Goal: Task Accomplishment & Management: Manage account settings

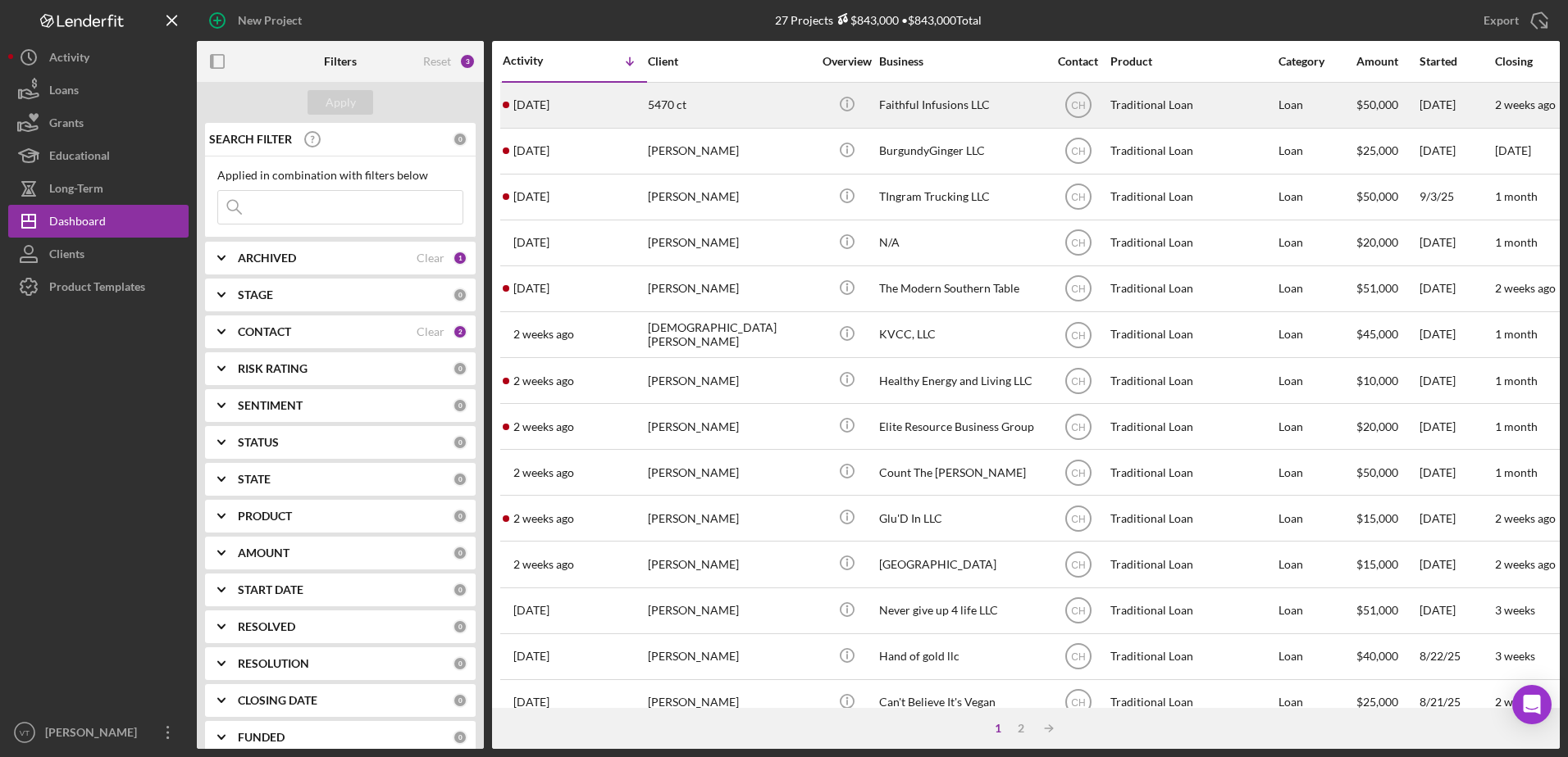
click at [745, 104] on div "5470 ct" at bounding box center [730, 105] width 164 height 44
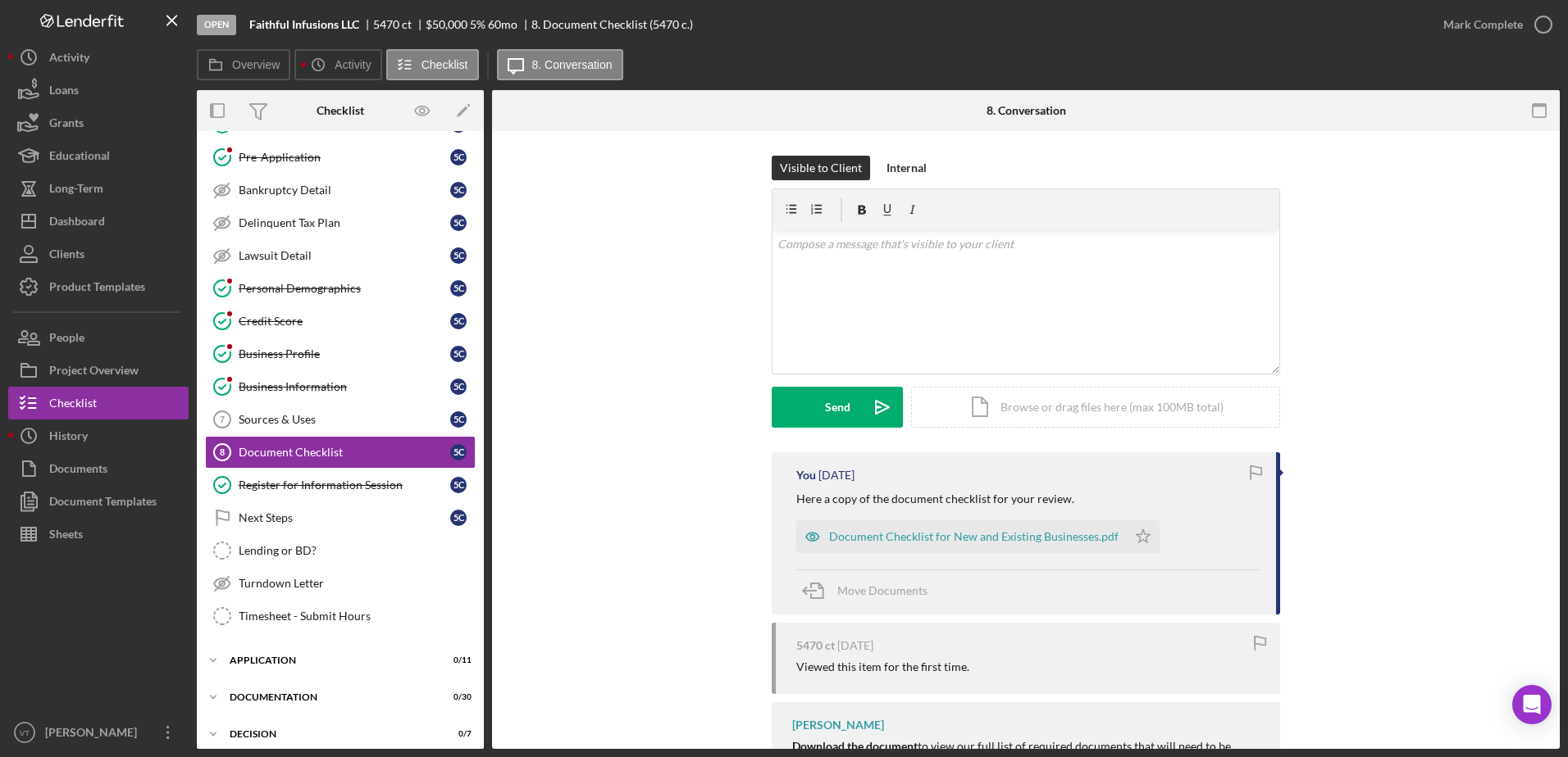
scroll to position [77, 0]
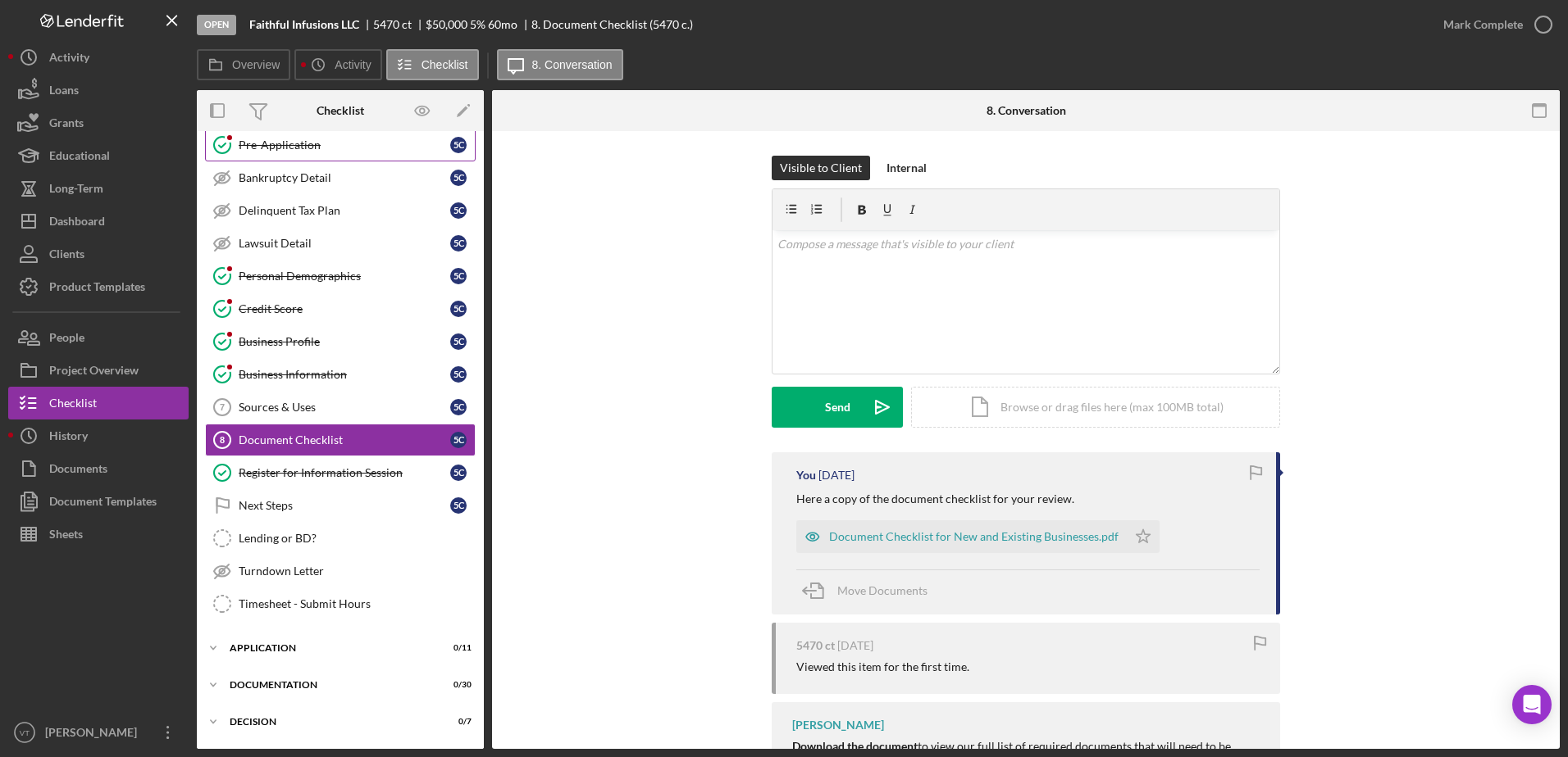
click at [265, 150] on div "Pre-Application" at bounding box center [345, 144] width 211 height 13
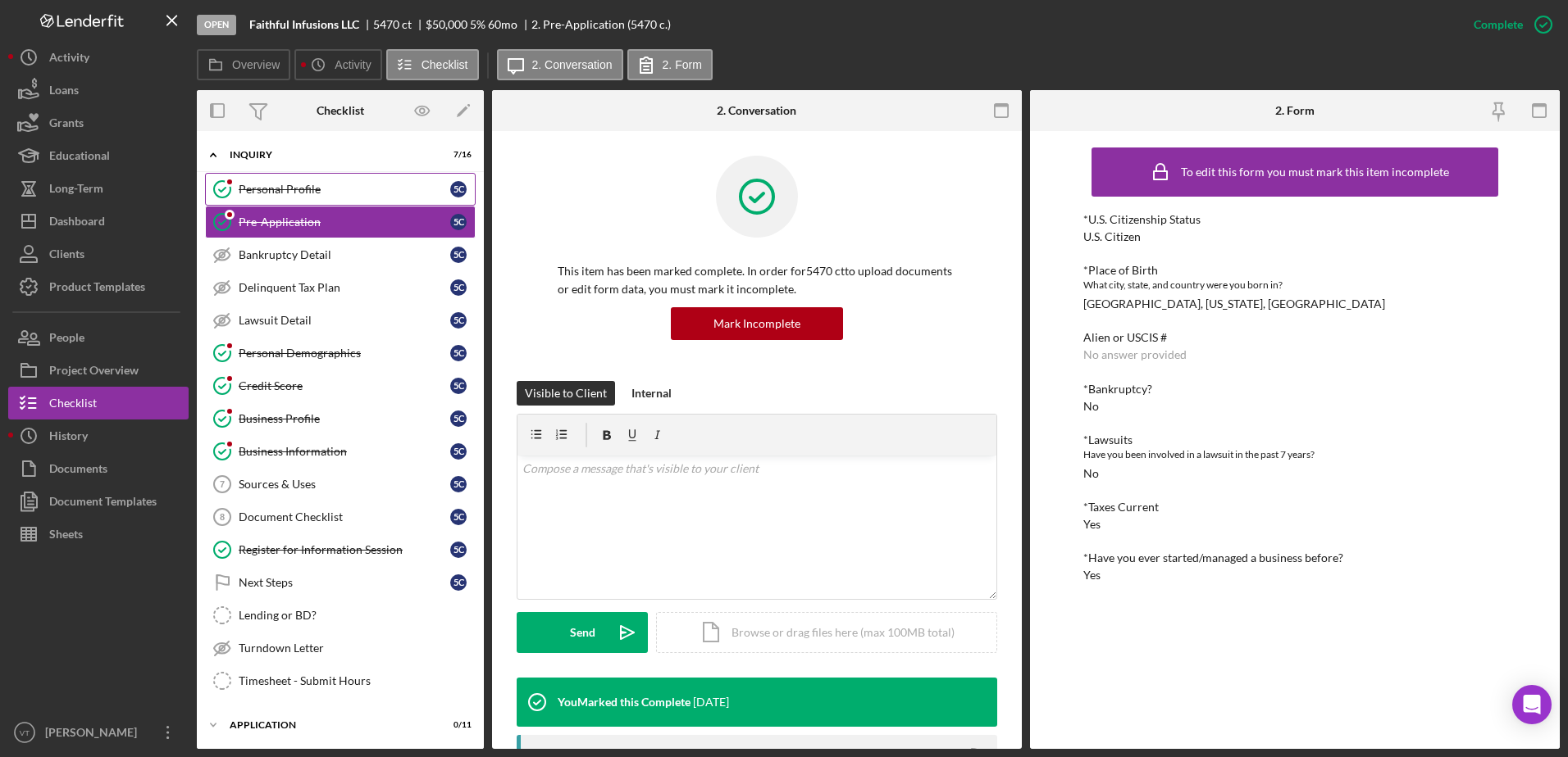
click at [287, 189] on div "Personal Profile" at bounding box center [345, 189] width 211 height 13
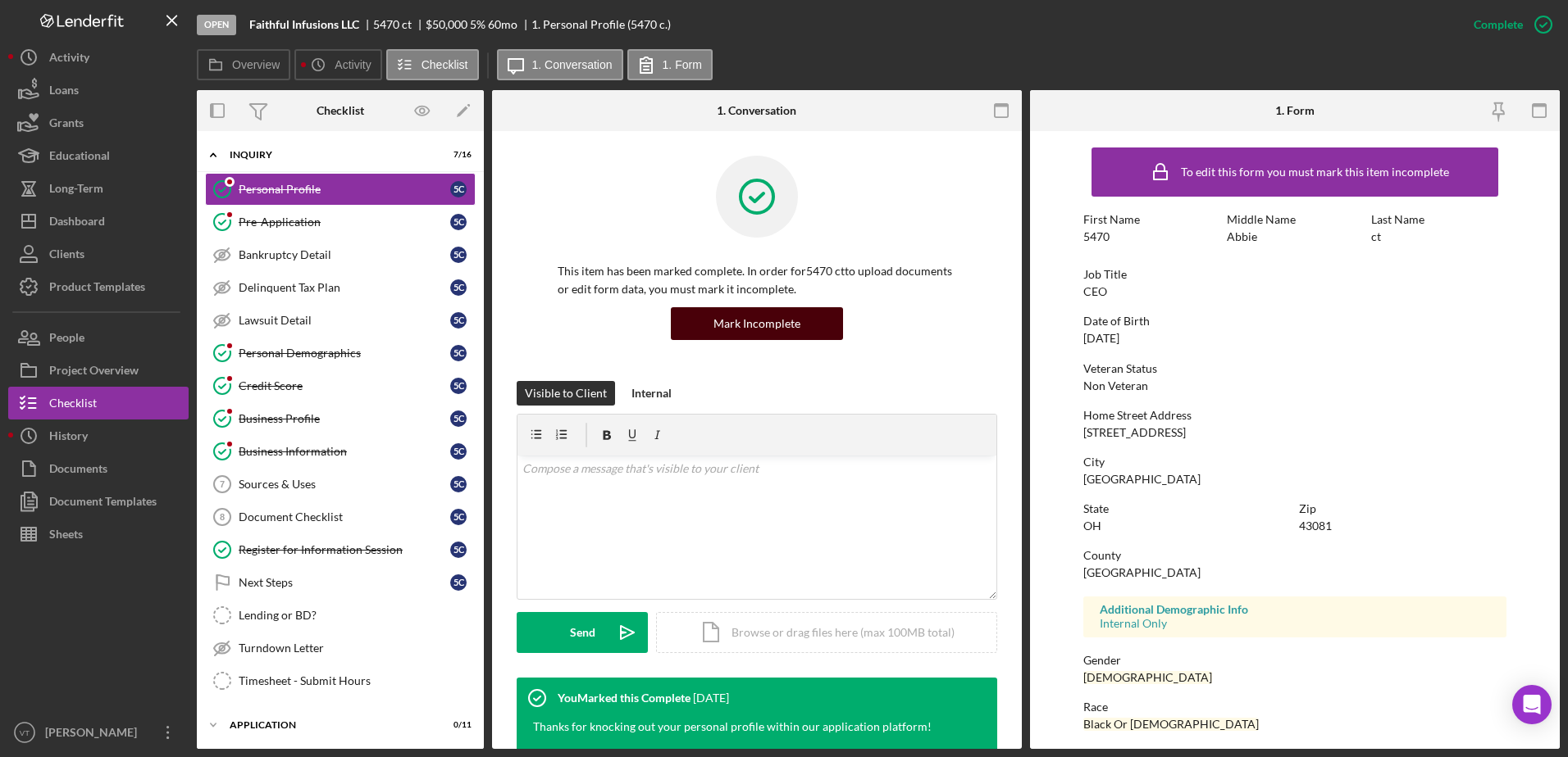
click at [781, 320] on div "Mark Incomplete" at bounding box center [756, 324] width 87 height 33
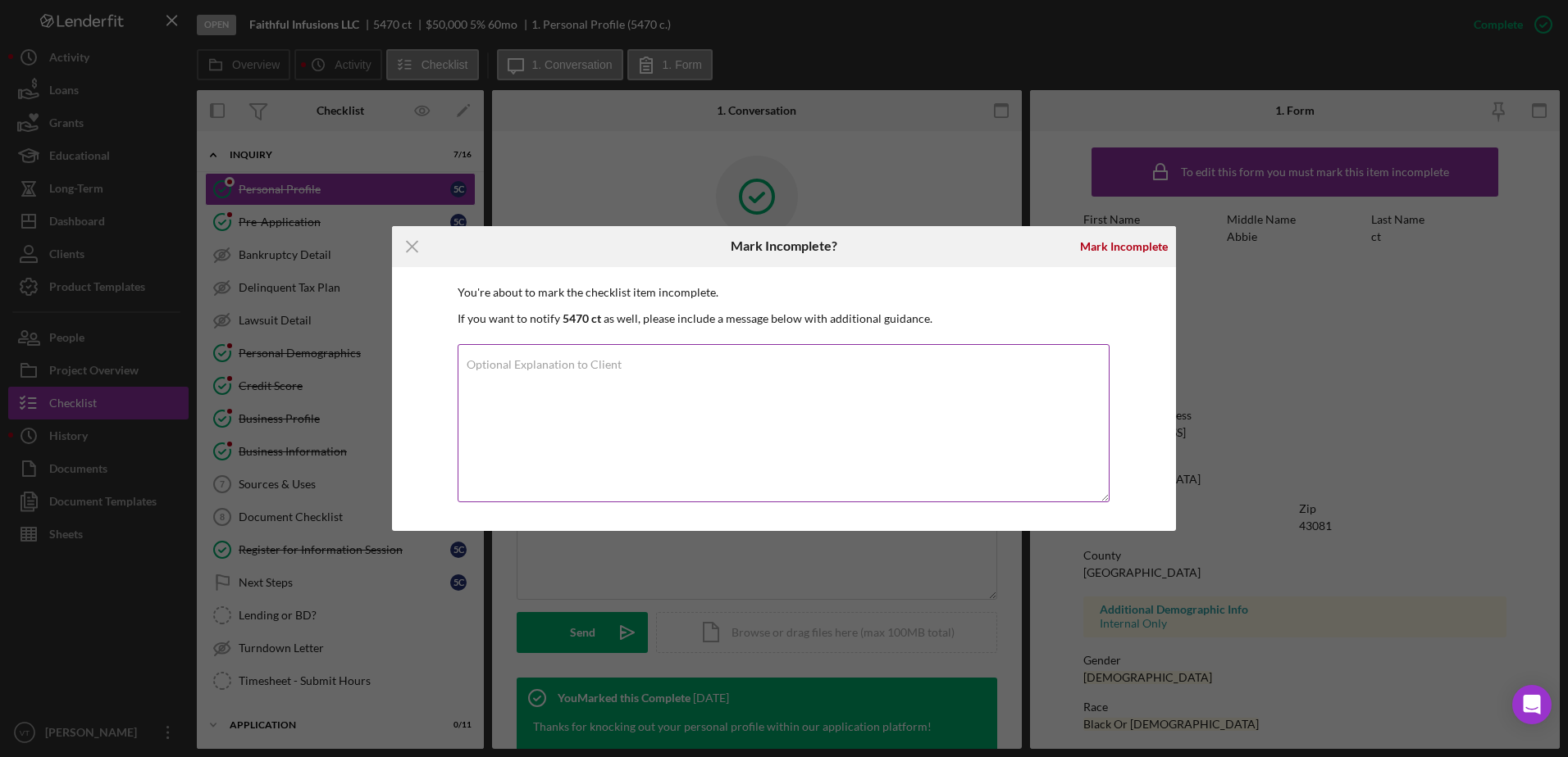
drag, startPoint x: 751, startPoint y: 363, endPoint x: 756, endPoint y: 356, distance: 8.6
click at [752, 361] on div "Optional Explanation to Client" at bounding box center [783, 424] width 652 height 161
type textarea "Please change the first fields to include your first, middle and last name. Tha…"
click at [1110, 239] on div "Mark Incomplete" at bounding box center [1124, 247] width 88 height 33
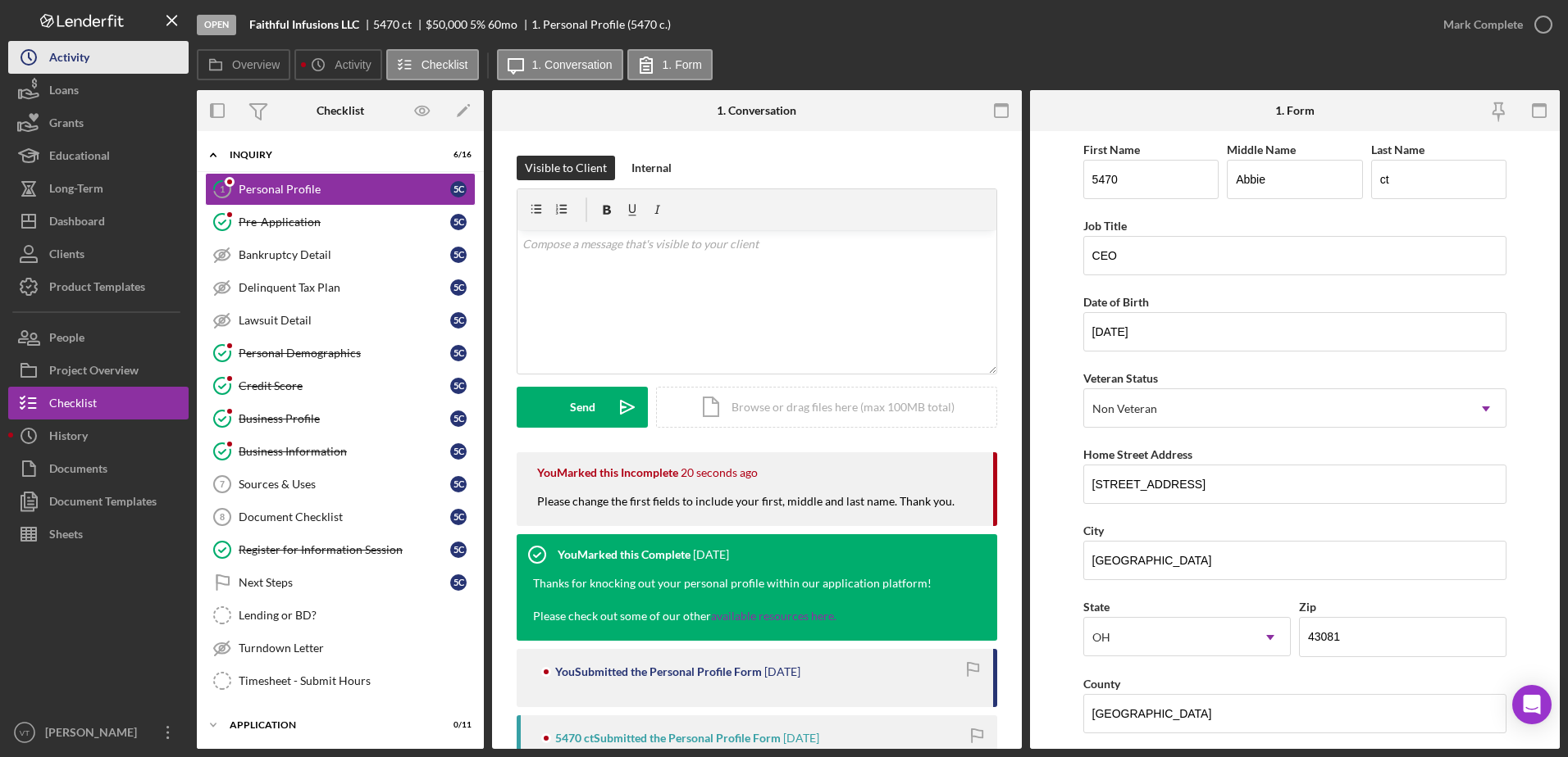
click at [117, 69] on button "Icon/History Activity" at bounding box center [99, 58] width 181 height 33
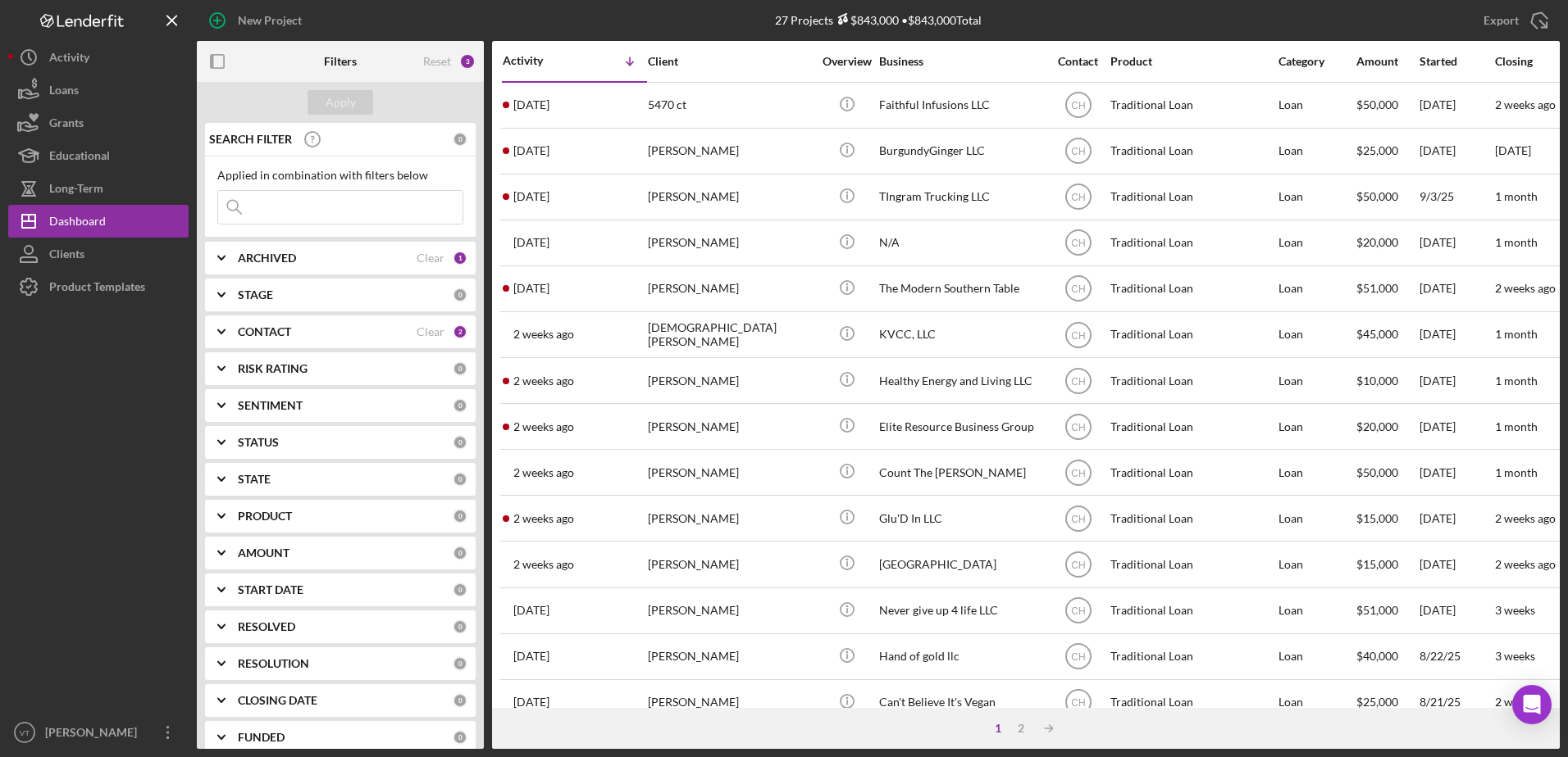
click at [272, 332] on b "CONTACT" at bounding box center [265, 332] width 53 height 13
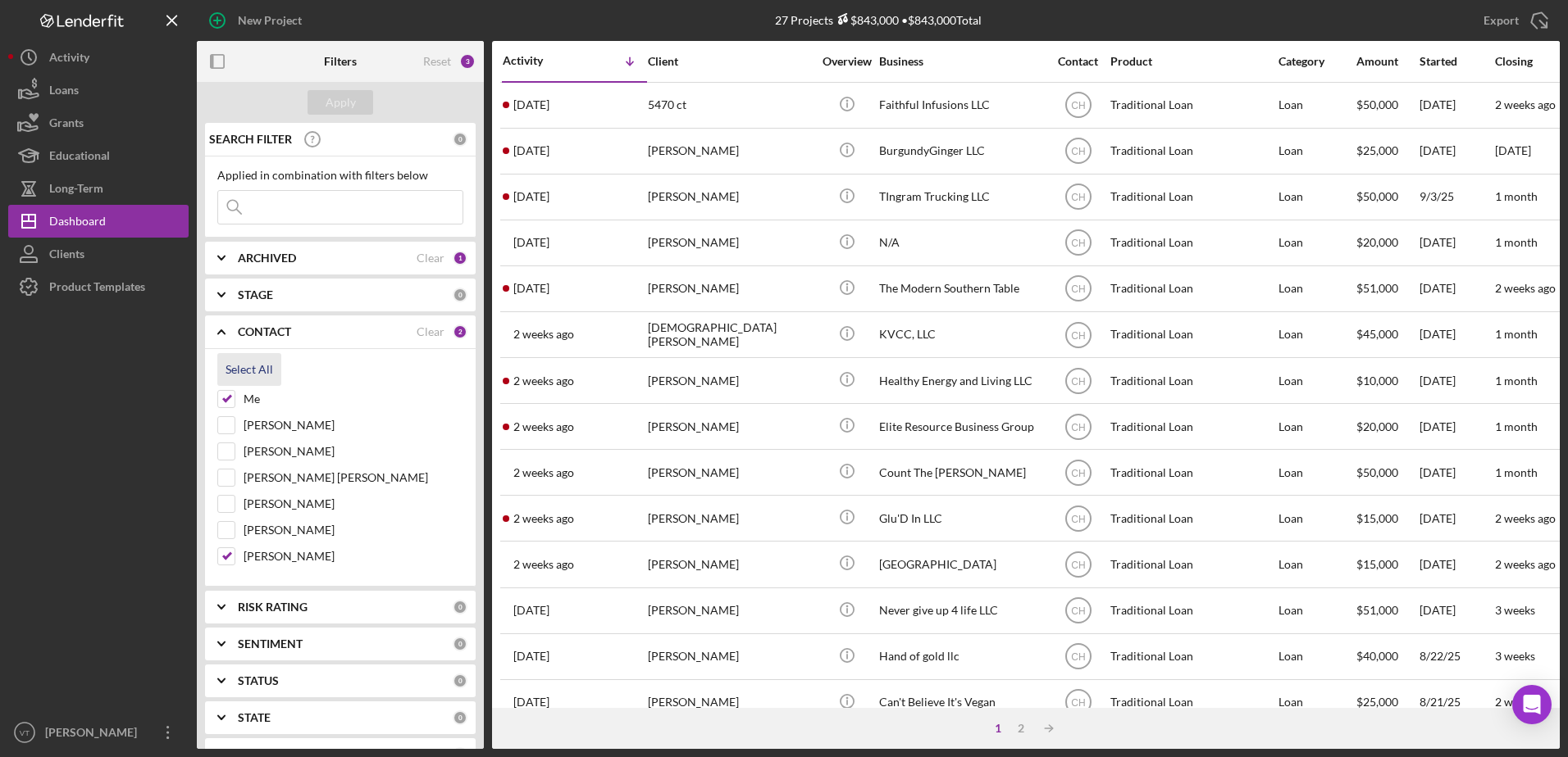
click at [237, 371] on div "Select All" at bounding box center [248, 369] width 47 height 33
checkbox input "true"
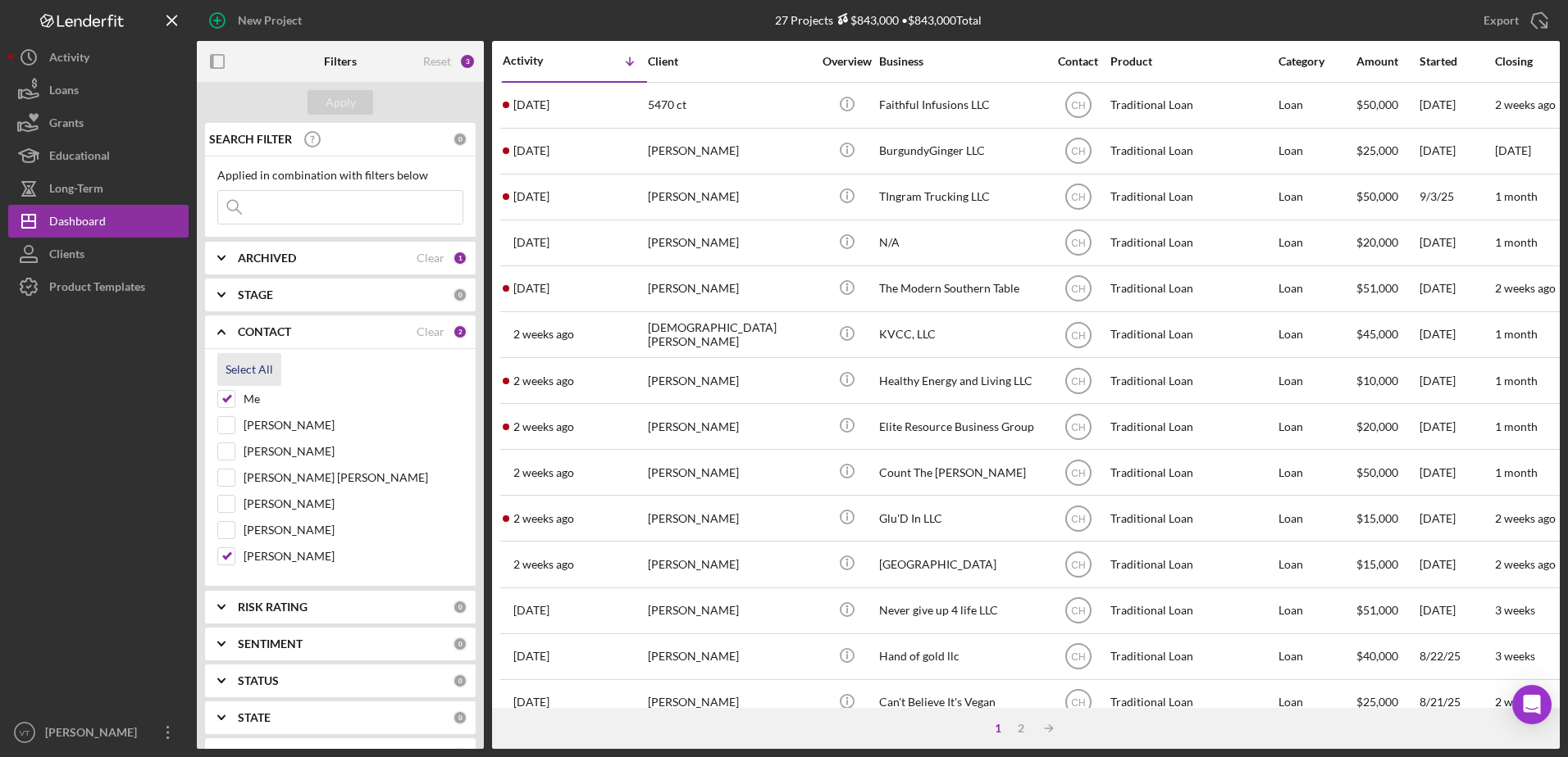
checkbox input "true"
click at [325, 113] on button "Apply" at bounding box center [340, 102] width 65 height 25
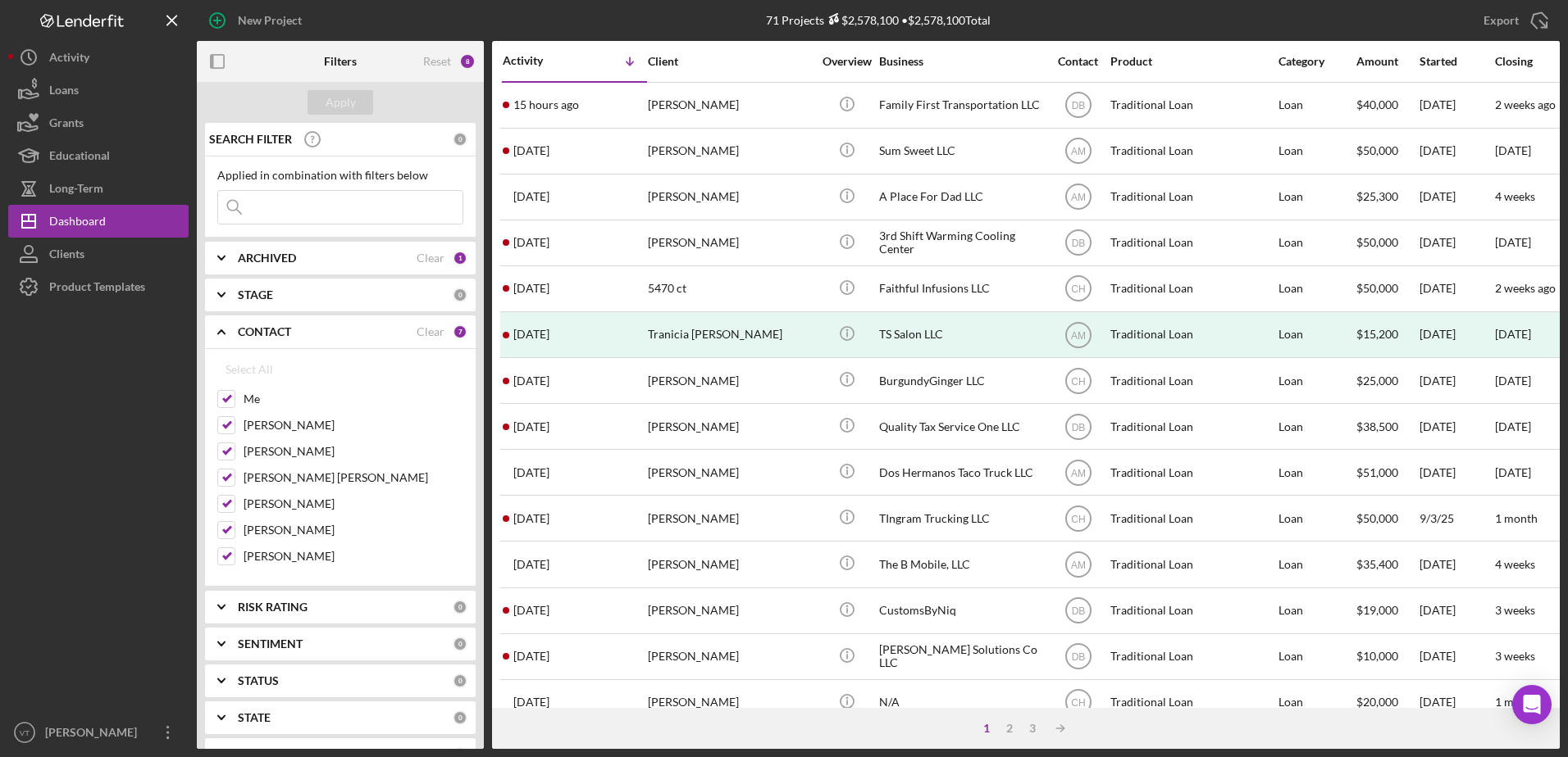
click at [301, 205] on input at bounding box center [340, 207] width 244 height 33
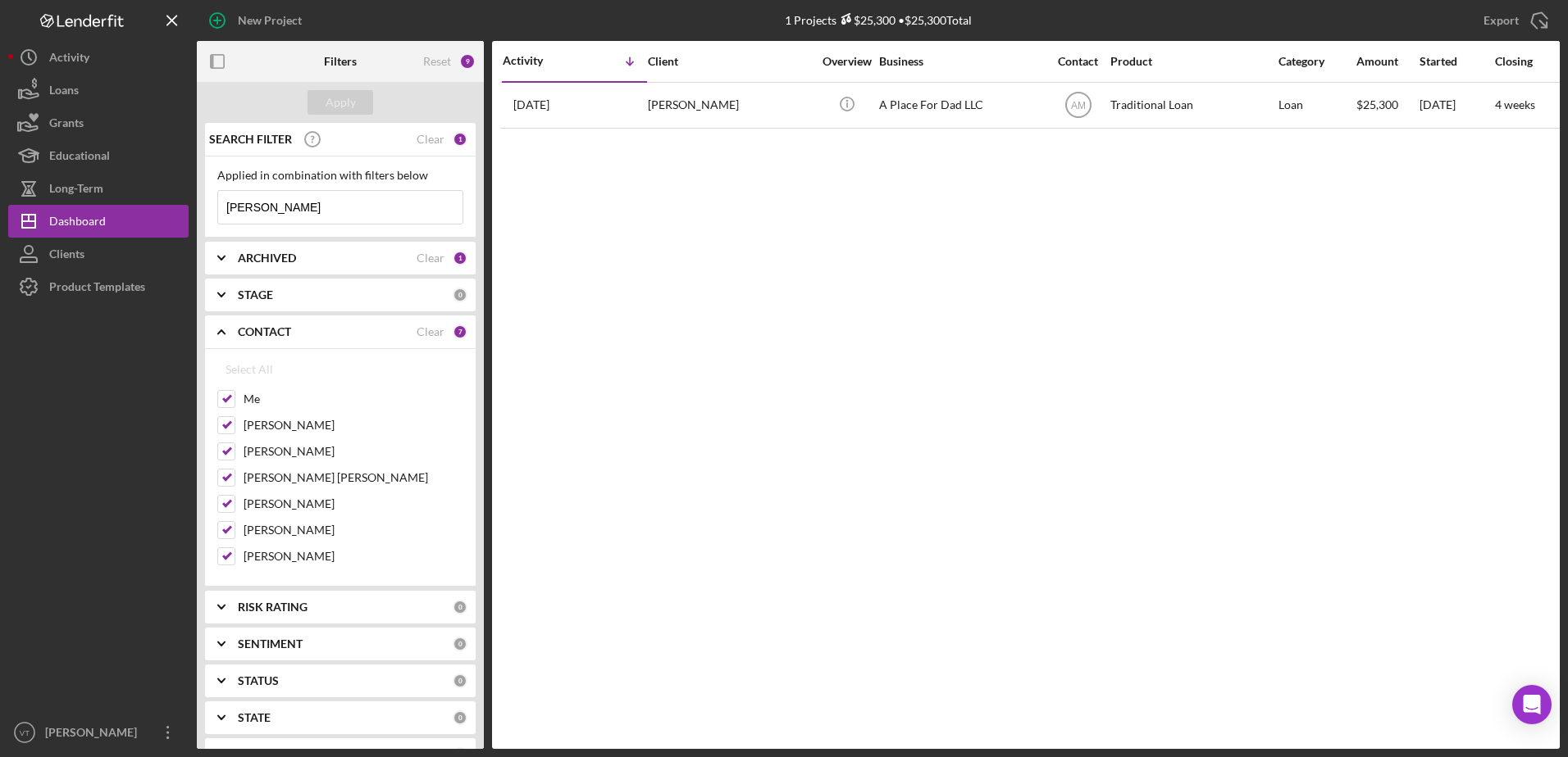
type input "angela lima"
drag, startPoint x: 222, startPoint y: 240, endPoint x: 55, endPoint y: 258, distance: 168.0
click at [55, 258] on div "New Project 1 Projects $25,300 • $25,300 Total Export Icon/Export Filters Reset…" at bounding box center [784, 375] width 1552 height 749
click at [103, 217] on div "Dashboard" at bounding box center [77, 223] width 57 height 37
click at [415, 347] on div "CONTACT Clear 7" at bounding box center [352, 332] width 230 height 33
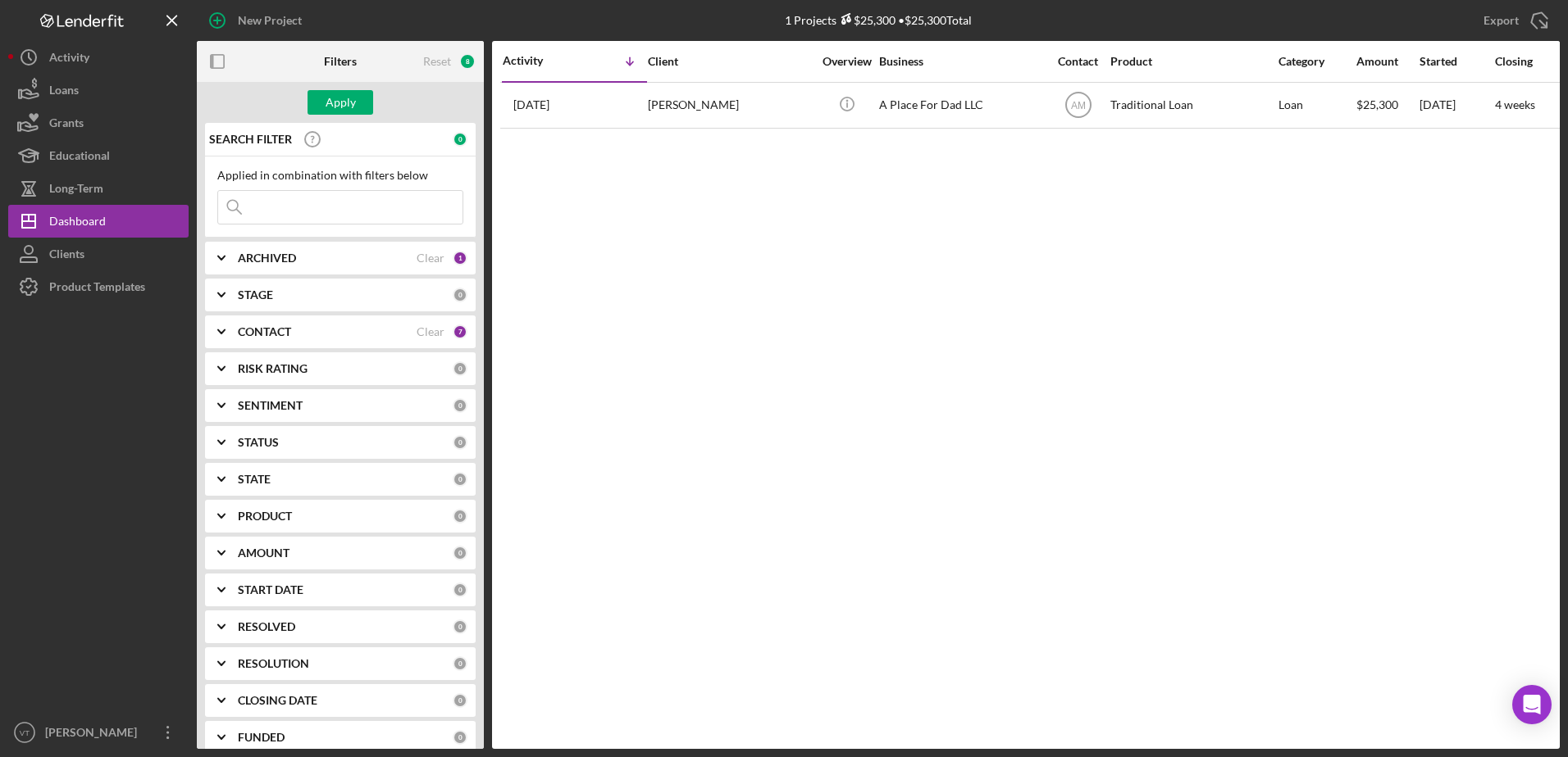
click at [419, 322] on div "CONTACT Clear 7" at bounding box center [352, 332] width 230 height 33
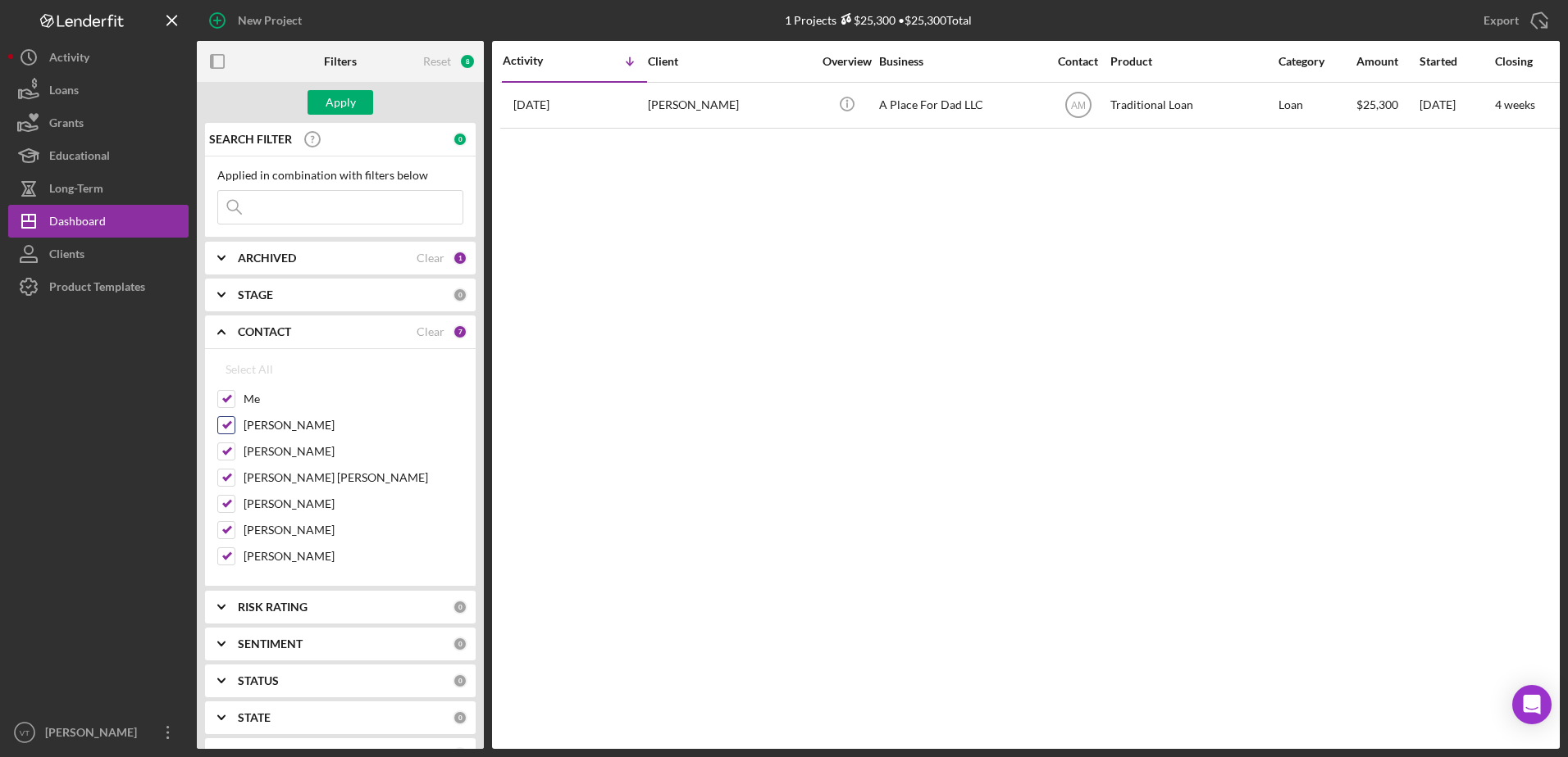
click at [220, 438] on div "Dejah Bryant" at bounding box center [340, 430] width 246 height 27
click at [228, 420] on input "Dejah Bryant" at bounding box center [226, 425] width 16 height 16
checkbox input "false"
click at [227, 448] on input "Allen McConnell" at bounding box center [226, 451] width 16 height 16
checkbox input "false"
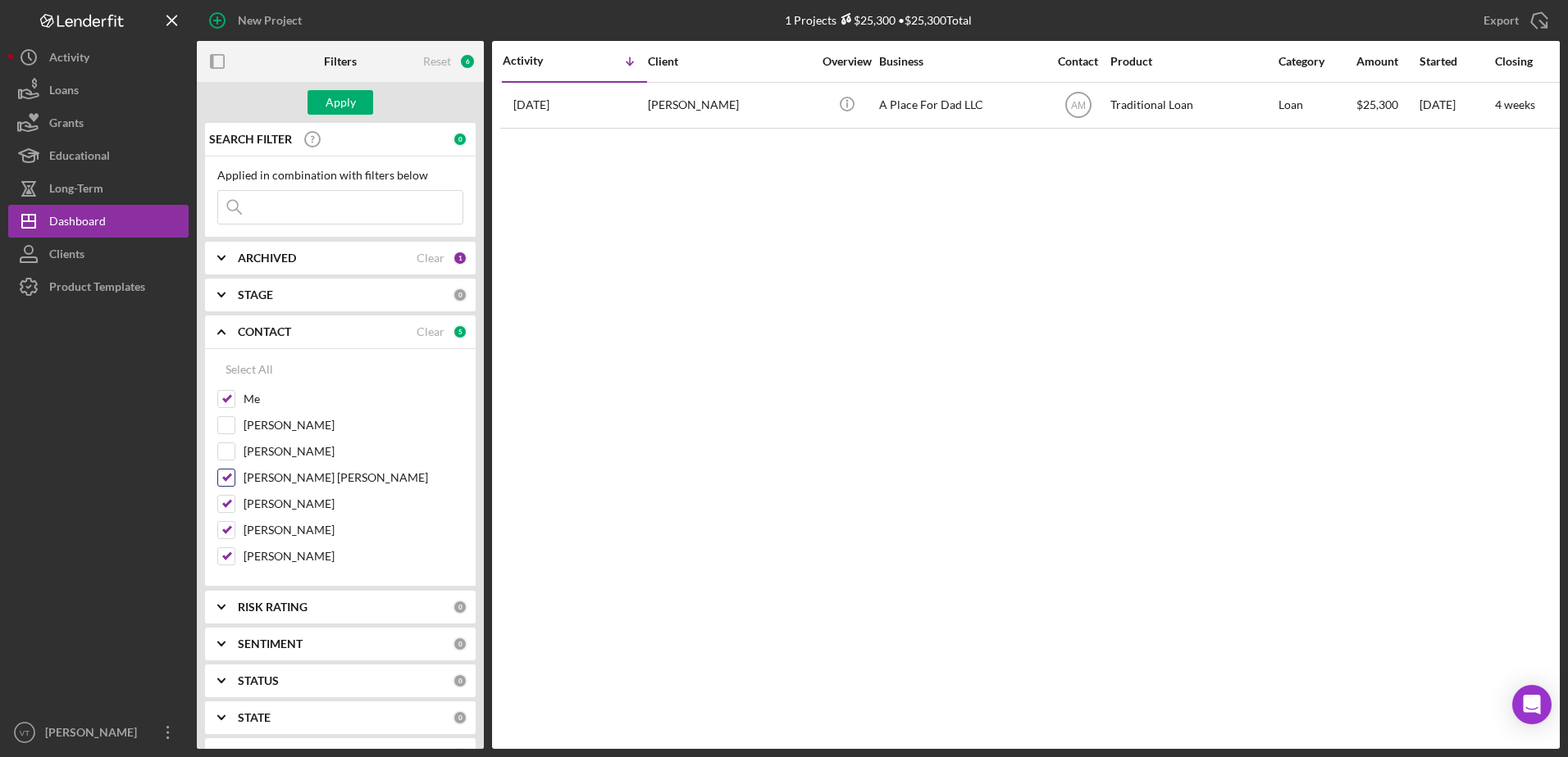
click at [231, 477] on input "J. Averi Frost" at bounding box center [226, 478] width 16 height 16
checkbox input "false"
click at [208, 513] on div "Select All Me Dejah Bryant Allen McConnell J. Averi Frost Aneeka Bashir Ellen H…" at bounding box center [340, 467] width 271 height 238
click at [218, 512] on input "Aneeka Bashir" at bounding box center [226, 504] width 16 height 16
checkbox input "false"
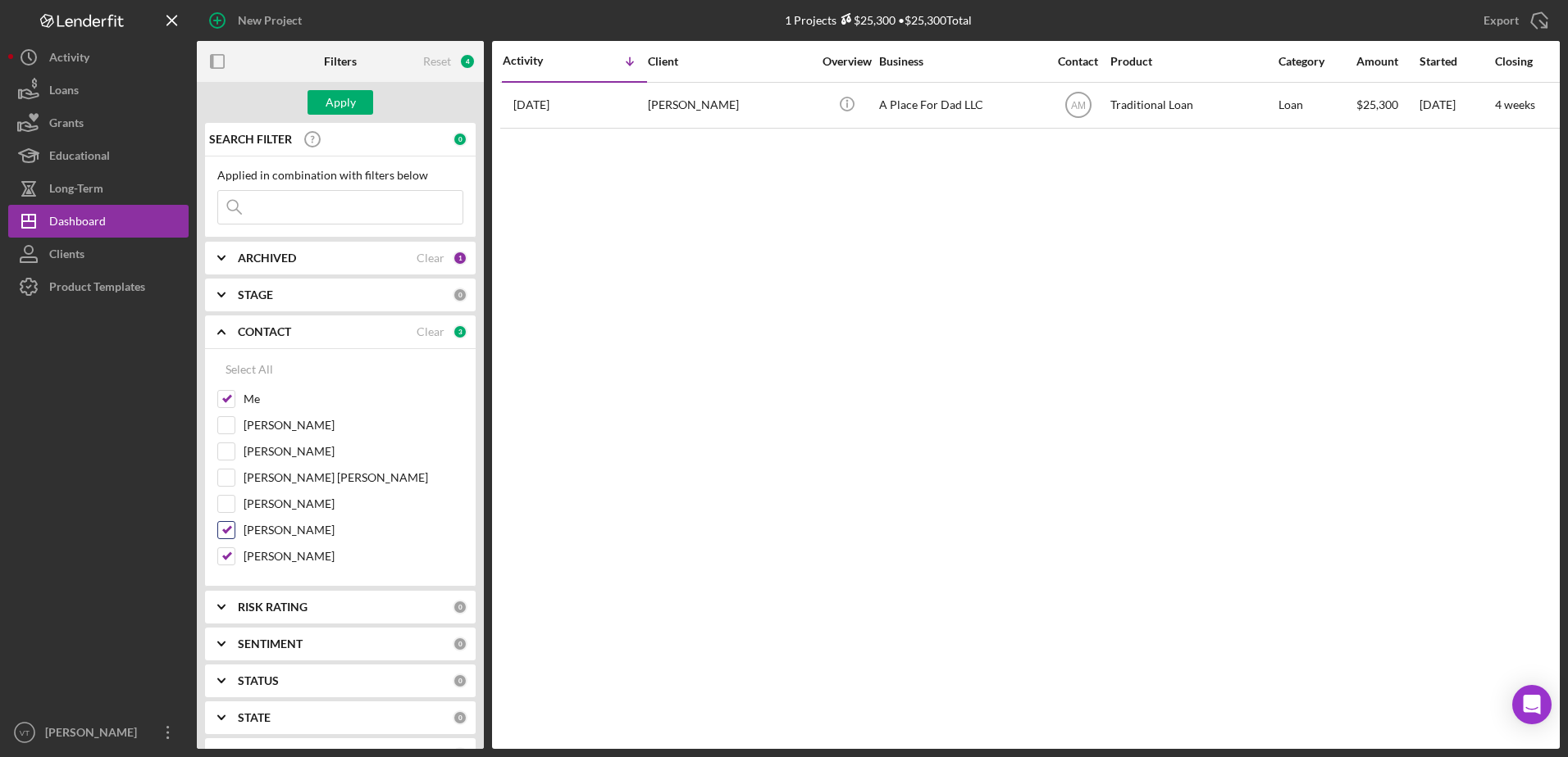
click at [225, 532] on input "Ellen Harvey" at bounding box center [226, 530] width 16 height 16
checkbox input "false"
click at [352, 108] on div "Apply" at bounding box center [340, 102] width 30 height 25
